Goal: Find specific page/section: Find specific page/section

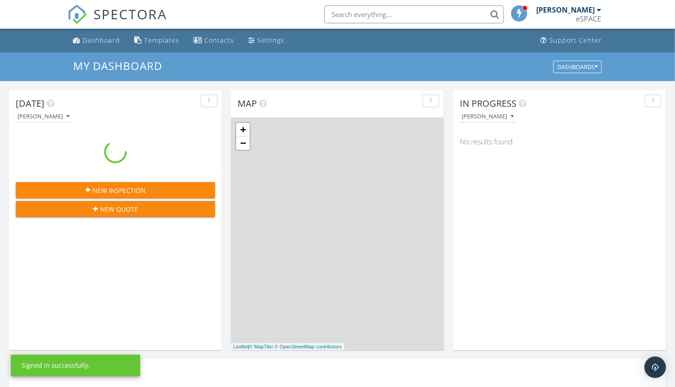
scroll to position [833, 690]
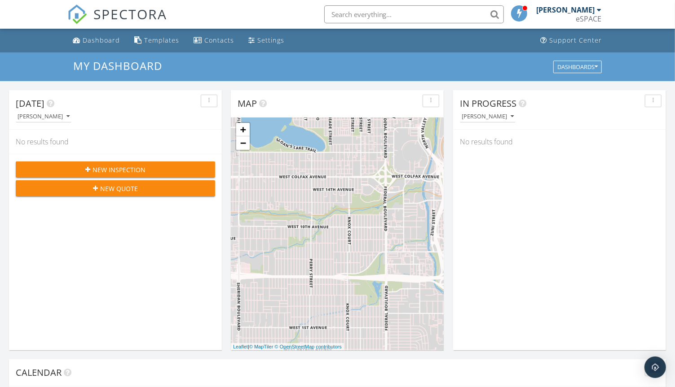
click at [597, 10] on div at bounding box center [599, 9] width 4 height 7
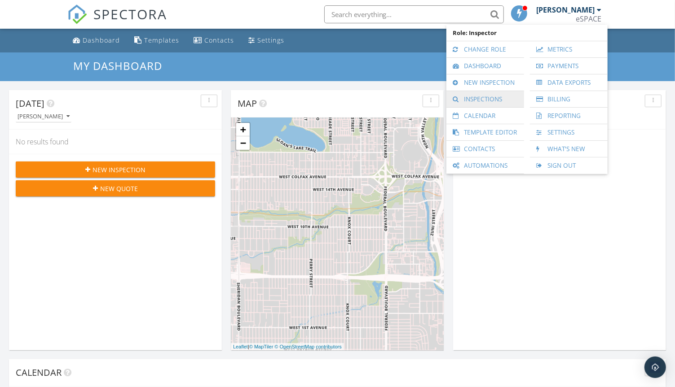
click at [480, 100] on link "Inspections" at bounding box center [485, 99] width 69 height 16
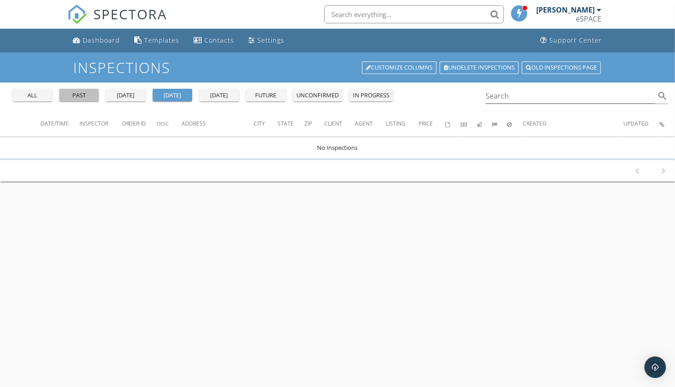
click at [80, 96] on div "past" at bounding box center [79, 95] width 32 height 9
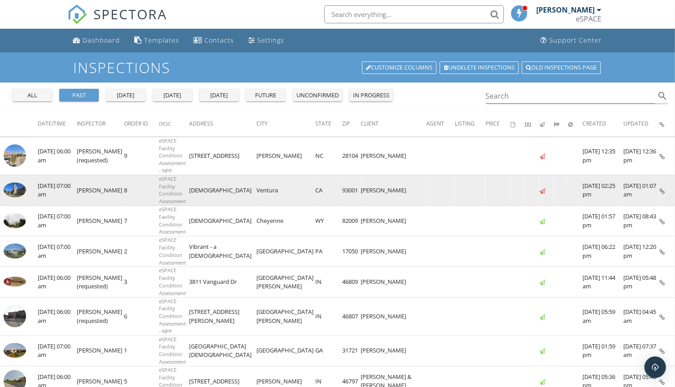
click at [13, 191] on img at bounding box center [15, 190] width 22 height 15
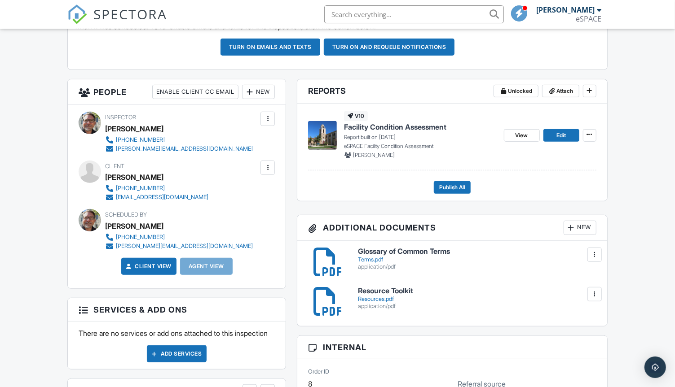
scroll to position [299, 0]
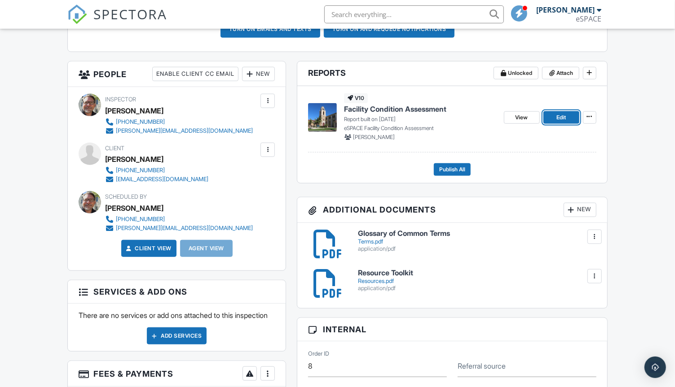
click at [556, 114] on span "Edit" at bounding box center [560, 117] width 9 height 9
